Goal: Task Accomplishment & Management: Complete application form

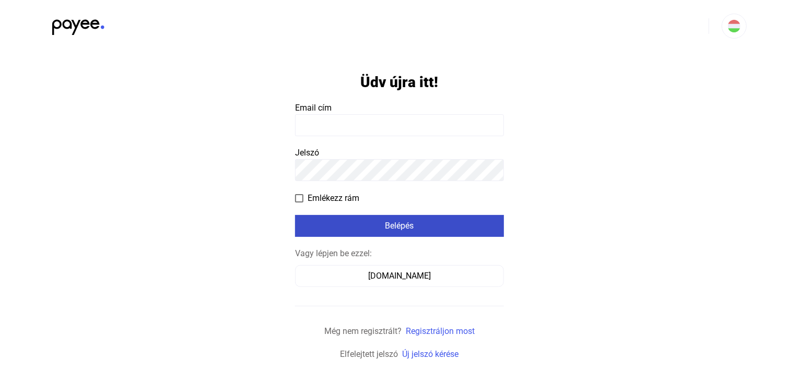
click at [340, 218] on button "Belépés" at bounding box center [399, 226] width 209 height 22
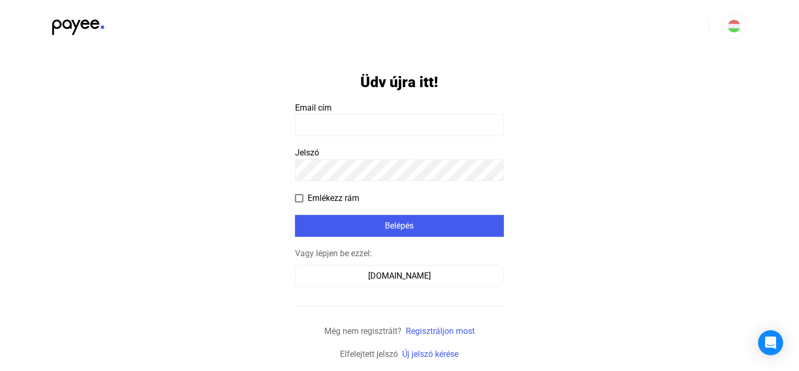
click at [343, 133] on input at bounding box center [399, 125] width 209 height 22
type input "**********"
drag, startPoint x: 420, startPoint y: 188, endPoint x: 413, endPoint y: 181, distance: 9.2
click at [419, 188] on form "**********" at bounding box center [399, 206] width 209 height 309
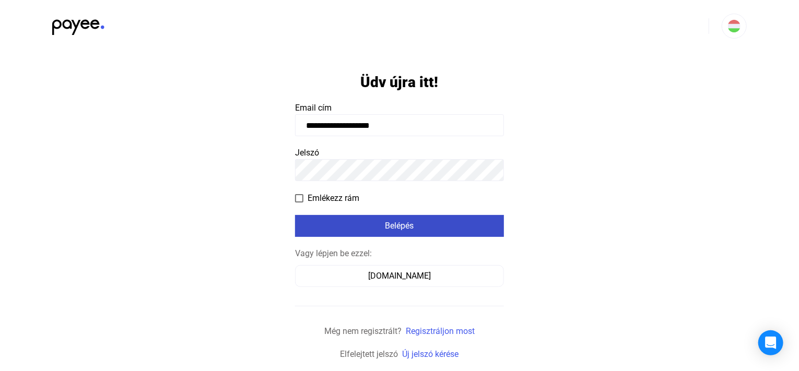
click at [401, 221] on div "Belépés" at bounding box center [399, 226] width 203 height 13
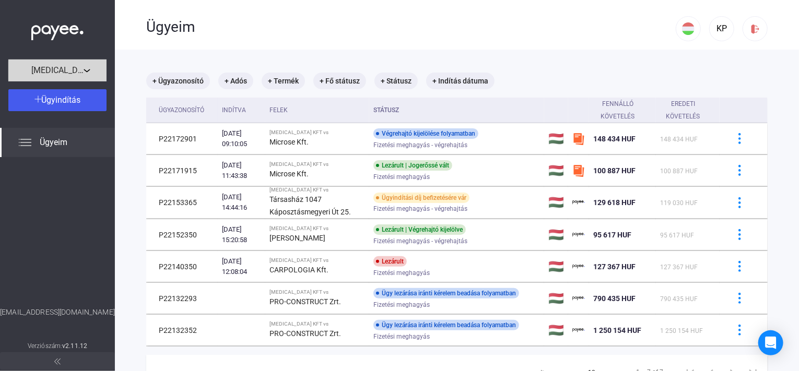
click at [86, 71] on div "[MEDICAL_DATA] KFT" at bounding box center [57, 70] width 92 height 13
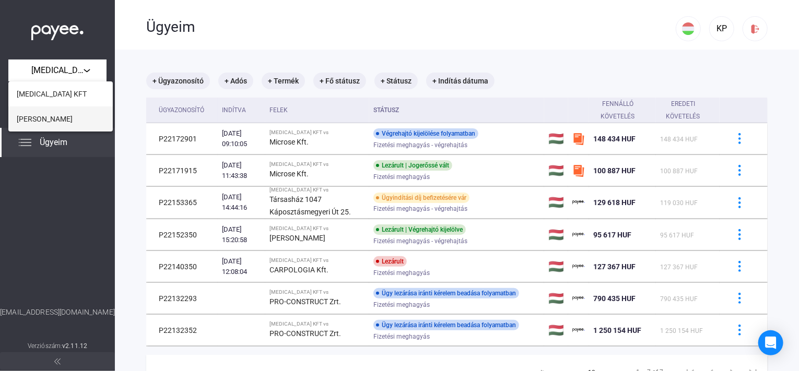
click at [60, 122] on button "[PERSON_NAME]" at bounding box center [60, 119] width 104 height 25
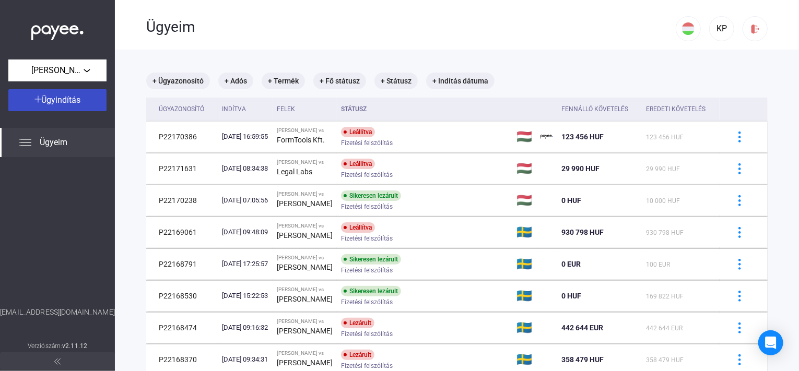
click at [68, 97] on span "Ügyindítás" at bounding box center [61, 100] width 39 height 10
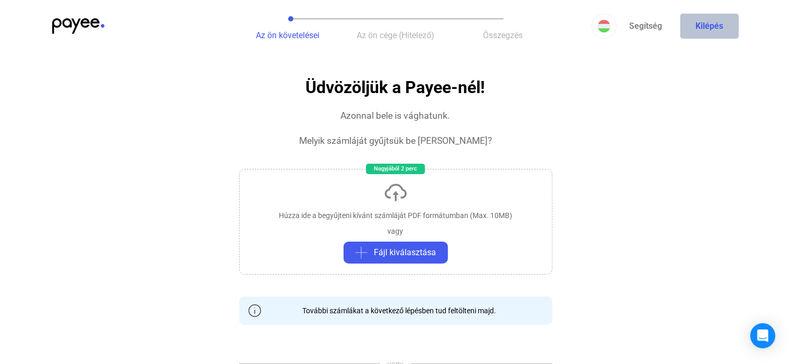
click at [710, 24] on button "Kilépés" at bounding box center [710, 26] width 59 height 25
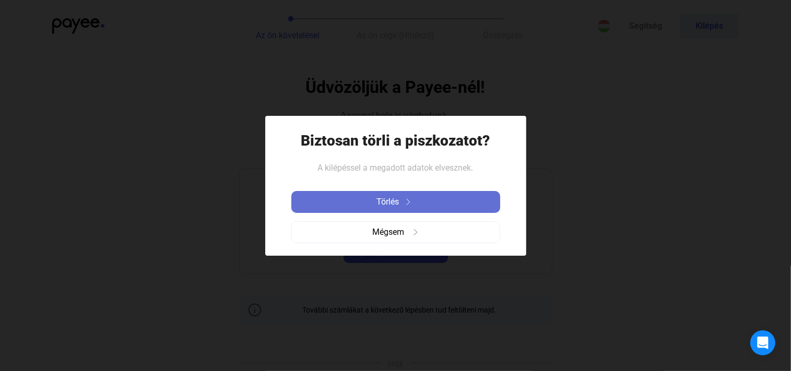
click at [370, 203] on div "Törlés" at bounding box center [396, 202] width 203 height 13
